Goal: Information Seeking & Learning: Learn about a topic

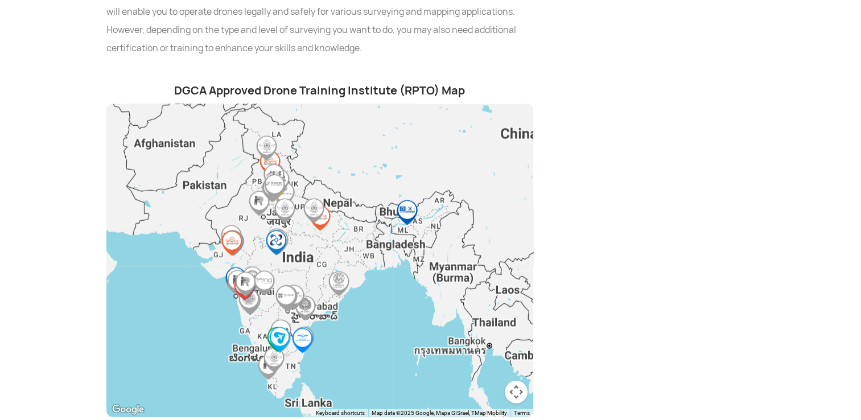
scroll to position [2985, 0]
click at [410, 200] on img "Amtron Drone School by EduRade" at bounding box center [407, 213] width 26 height 26
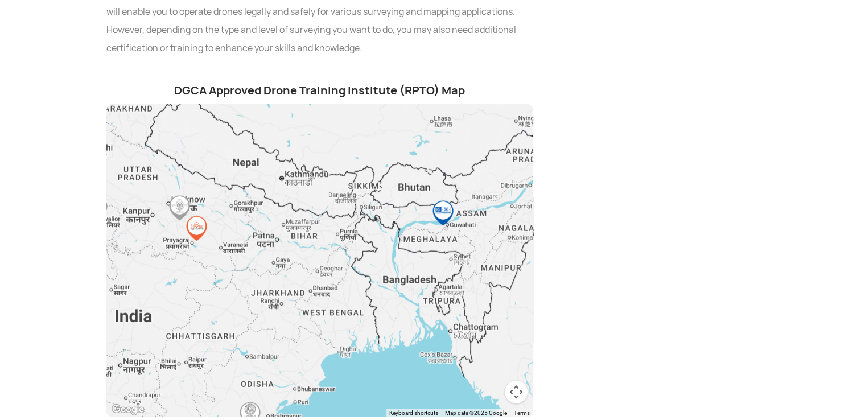
drag, startPoint x: 378, startPoint y: 192, endPoint x: 407, endPoint y: 209, distance: 33.7
click at [407, 209] on div at bounding box center [319, 260] width 427 height 313
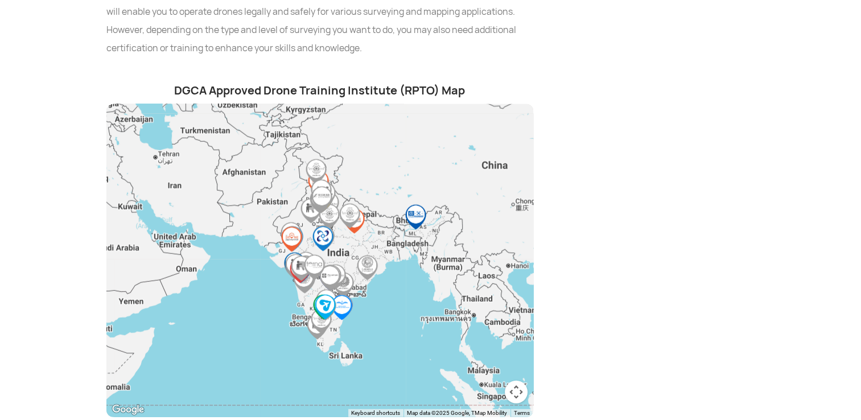
scroll to position [2983, 0]
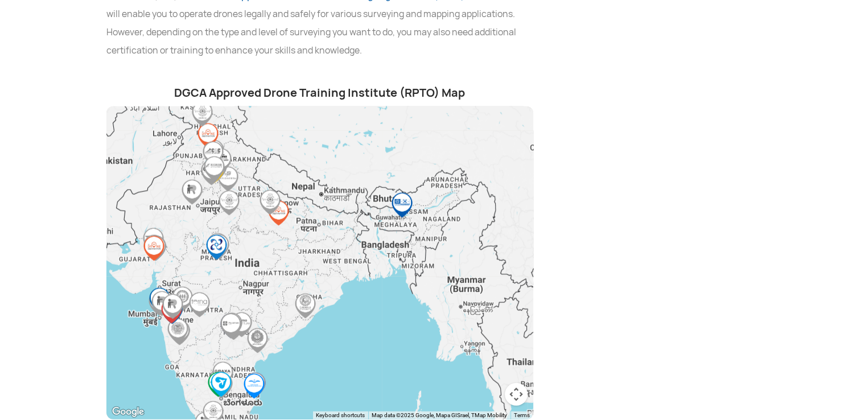
drag, startPoint x: 401, startPoint y: 190, endPoint x: 338, endPoint y: 204, distance: 64.1
click at [338, 204] on div at bounding box center [319, 262] width 427 height 313
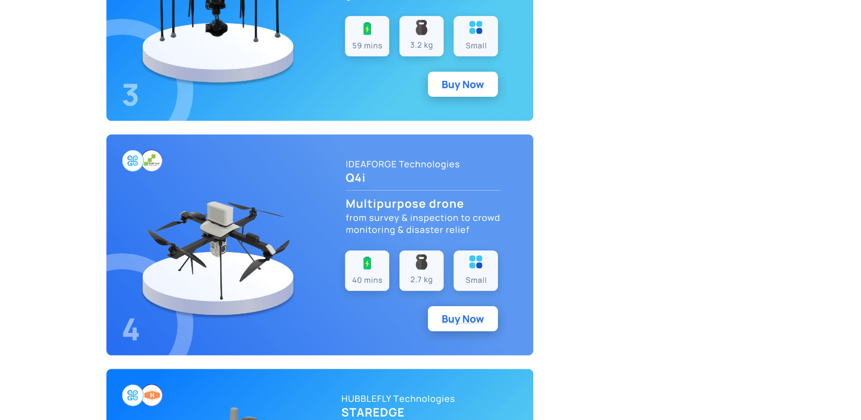
scroll to position [5501, 0]
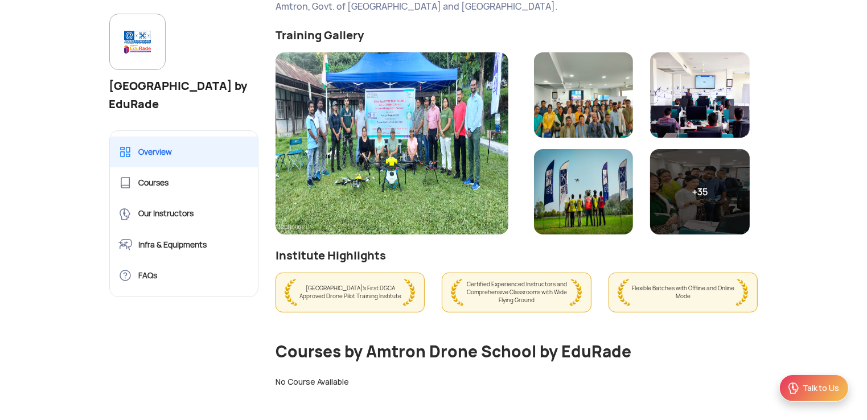
scroll to position [245, 0]
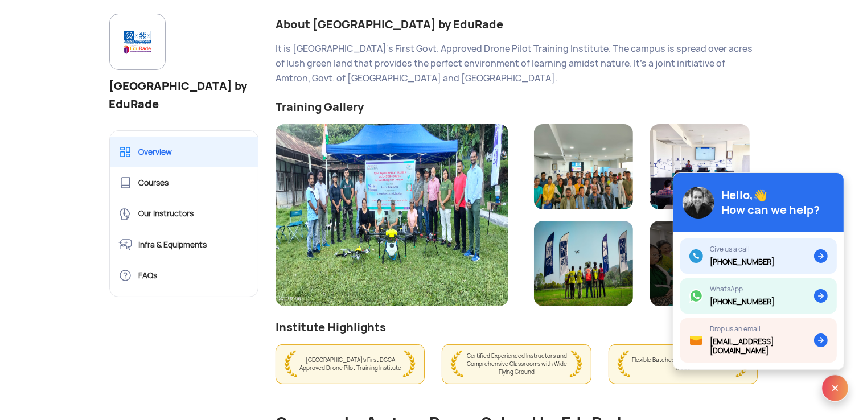
scroll to position [175, 0]
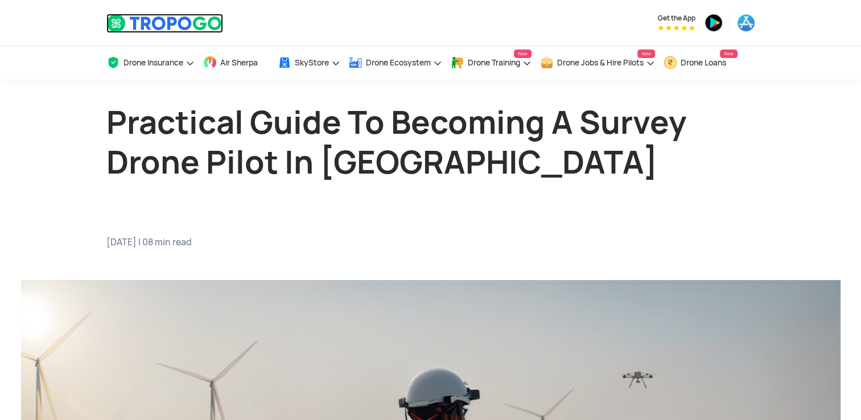
click at [183, 24] on img at bounding box center [164, 23] width 117 height 19
